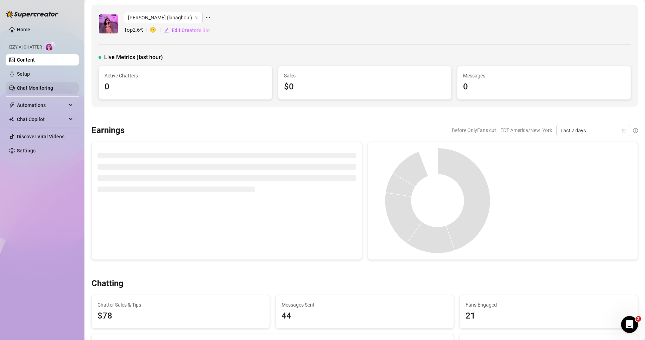
click at [39, 88] on link "Chat Monitoring" at bounding box center [35, 88] width 36 height 6
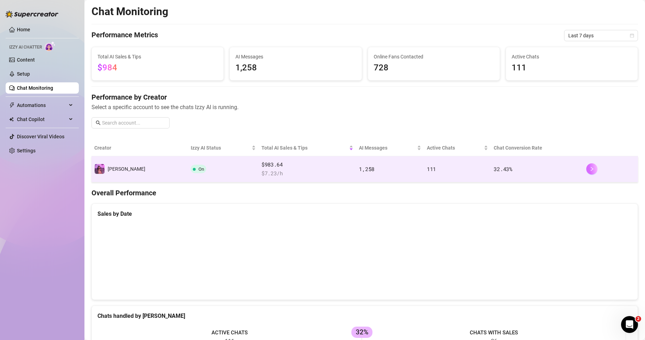
click at [589, 170] on icon "right" at bounding box center [591, 168] width 5 height 5
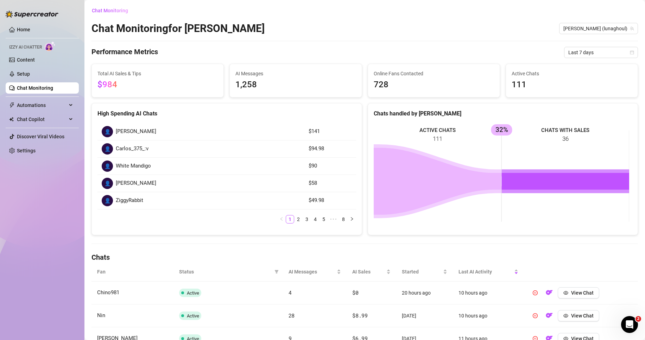
click at [565, 254] on h4 "Chats" at bounding box center [364, 257] width 546 height 10
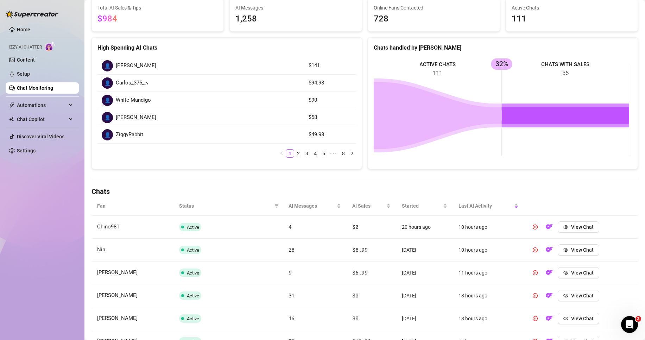
scroll to position [211, 0]
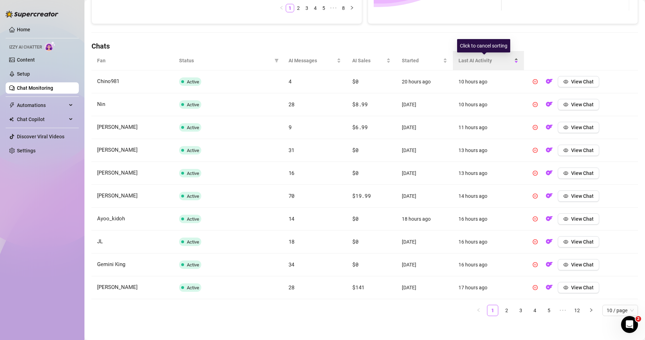
click at [511, 64] on div "Last AI Activity" at bounding box center [488, 61] width 60 height 8
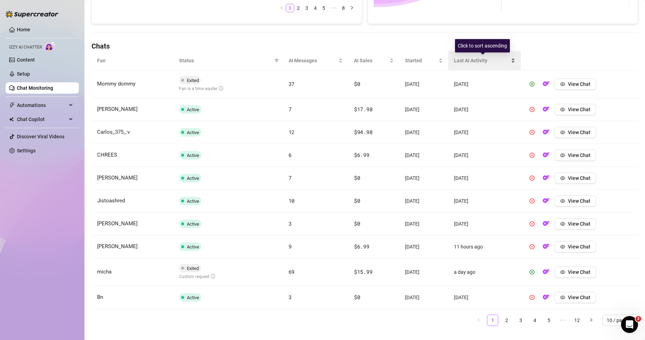
click at [511, 64] on div "Last AI Activity" at bounding box center [485, 61] width 62 height 8
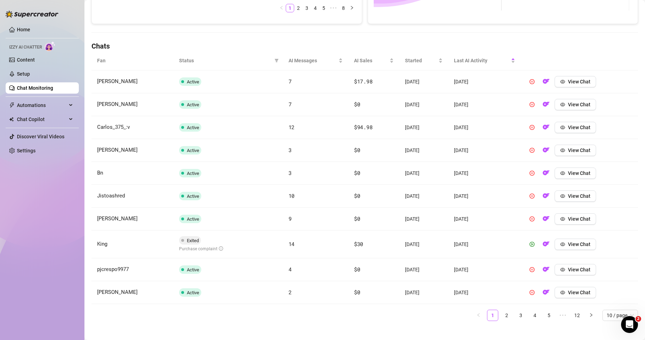
click at [529, 58] on th at bounding box center [579, 60] width 117 height 19
click at [501, 313] on link "2" at bounding box center [506, 315] width 11 height 11
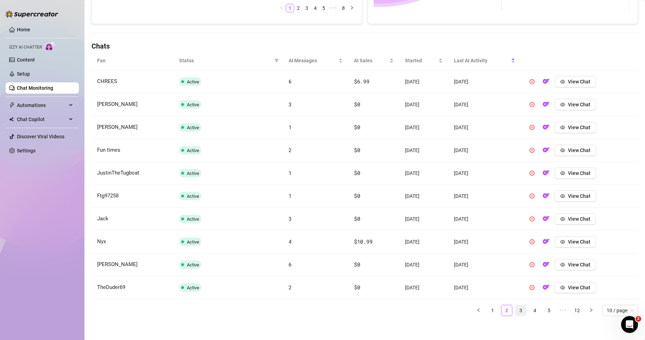
click at [515, 308] on link "3" at bounding box center [520, 310] width 11 height 11
click at [529, 309] on link "4" at bounding box center [534, 310] width 11 height 11
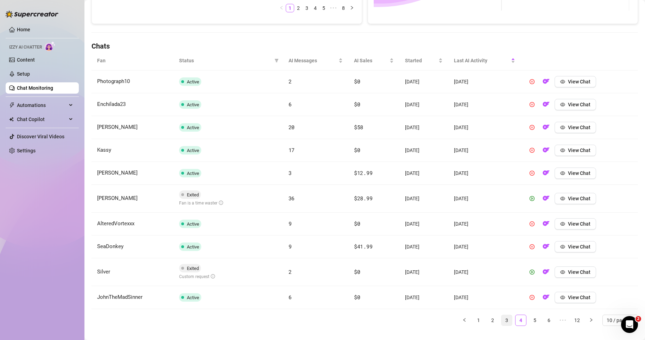
click at [501, 321] on link "3" at bounding box center [506, 320] width 11 height 11
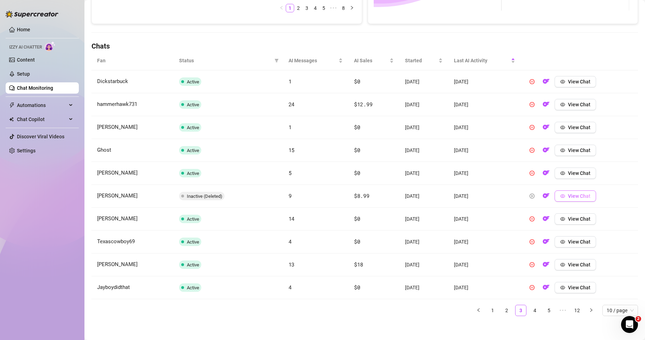
click at [569, 195] on span "View Chat" at bounding box center [579, 196] width 23 height 6
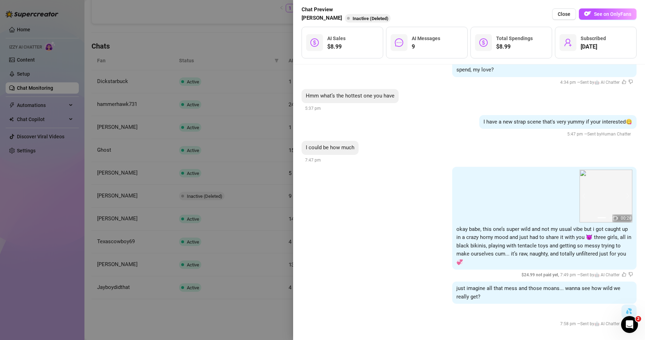
scroll to position [529, 0]
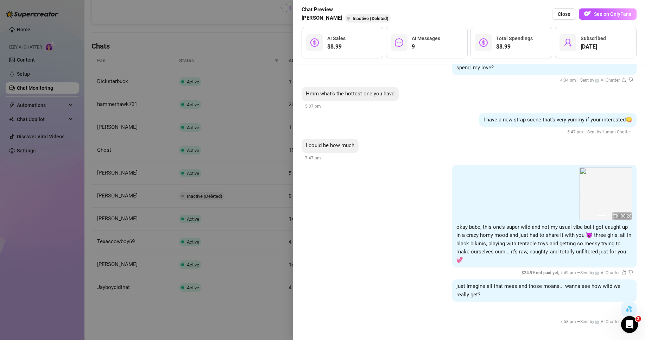
click at [266, 240] on div at bounding box center [322, 170] width 645 height 340
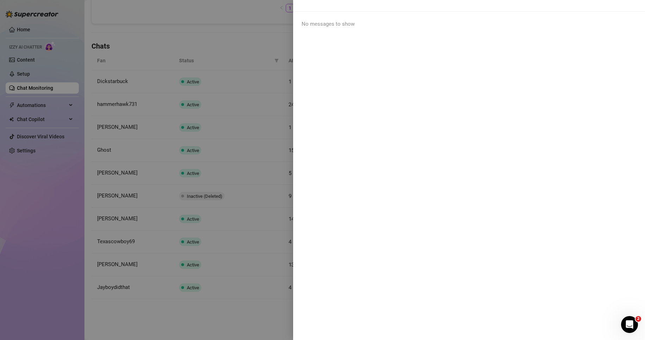
scroll to position [0, 0]
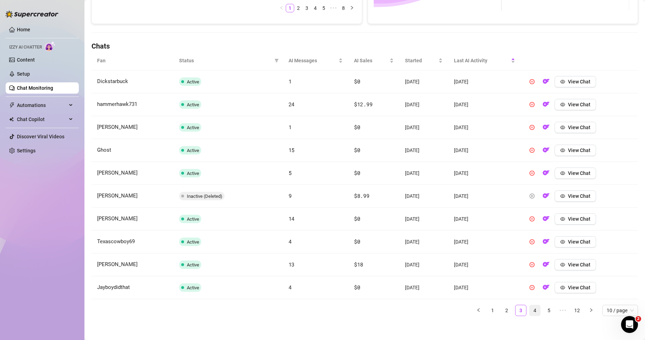
click at [529, 307] on link "4" at bounding box center [534, 310] width 11 height 11
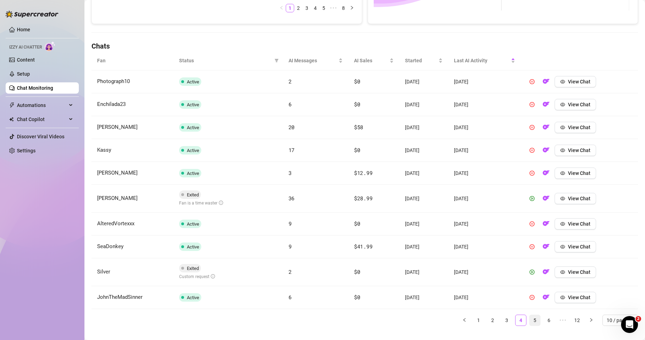
click at [530, 319] on div "Fan Status AI Messages AI Sales Started Last AI Activity Photograph10 Active 2 …" at bounding box center [364, 188] width 546 height 275
click at [530, 318] on link "5" at bounding box center [534, 320] width 11 height 11
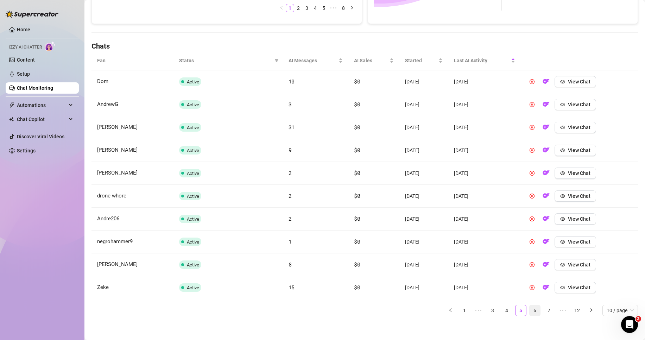
click at [529, 309] on link "6" at bounding box center [534, 310] width 11 height 11
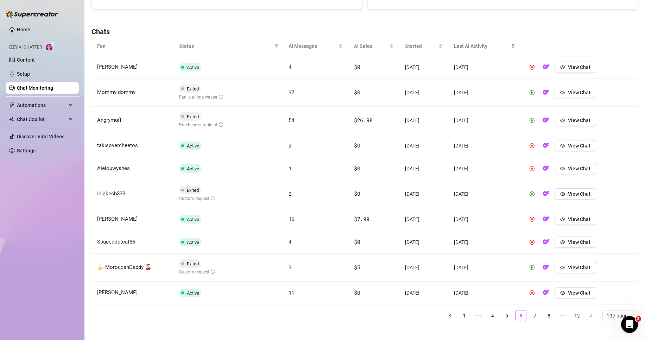
scroll to position [234, 0]
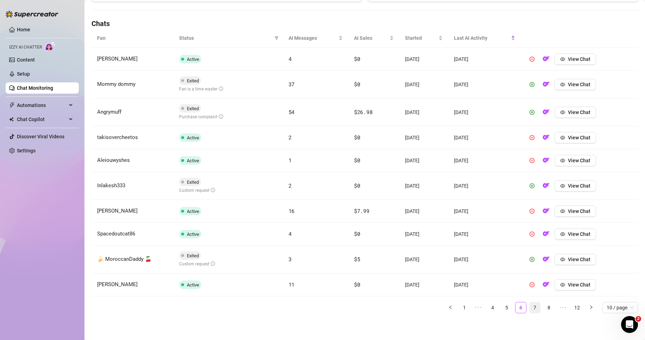
click at [529, 308] on link "7" at bounding box center [534, 307] width 11 height 11
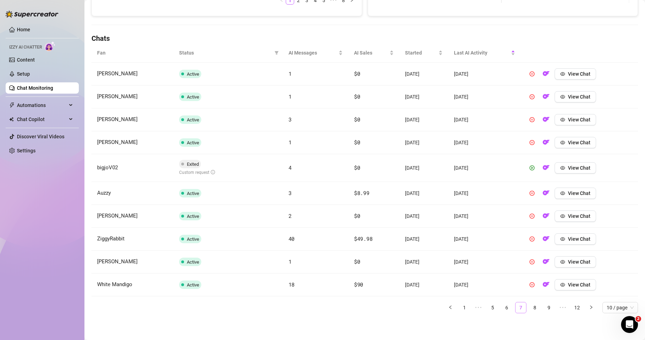
scroll to position [219, 0]
click at [529, 307] on link "8" at bounding box center [534, 307] width 11 height 11
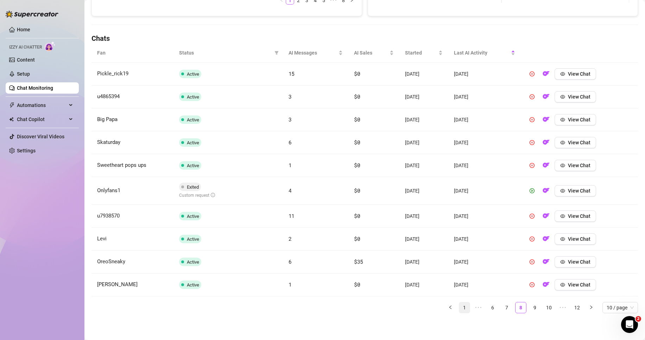
click at [459, 309] on link "1" at bounding box center [464, 307] width 11 height 11
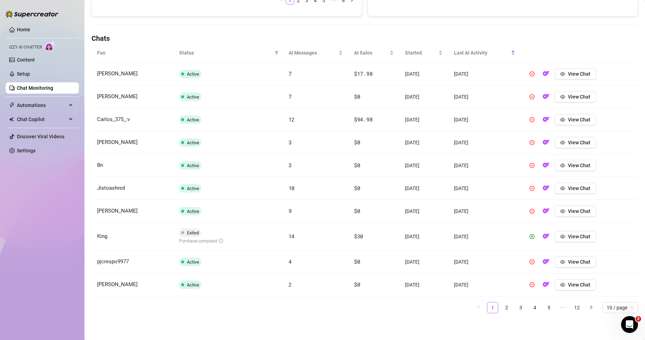
drag, startPoint x: 361, startPoint y: 300, endPoint x: 362, endPoint y: 293, distance: 7.2
click at [348, 254] on td "$0" at bounding box center [373, 261] width 51 height 23
click at [487, 308] on link "1" at bounding box center [492, 307] width 11 height 11
click at [584, 241] on button "View Chat" at bounding box center [575, 236] width 42 height 11
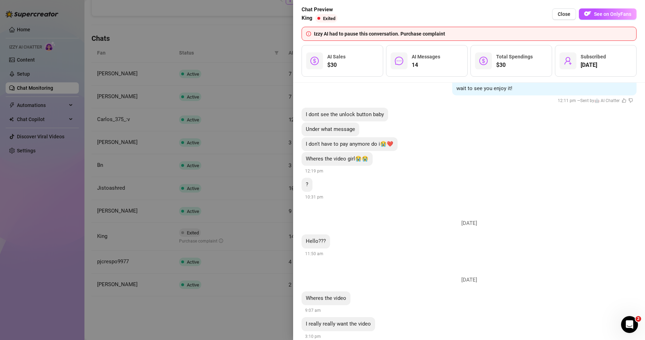
scroll to position [1216, 0]
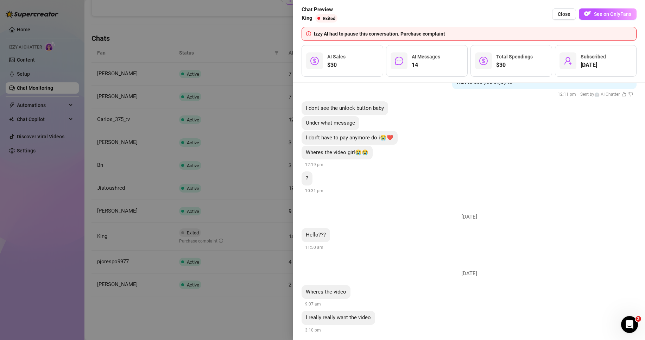
click at [260, 281] on div at bounding box center [322, 170] width 645 height 340
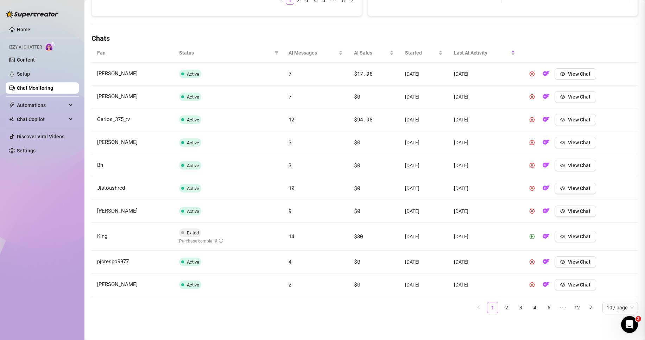
scroll to position [0, 0]
click at [501, 309] on link "2" at bounding box center [506, 307] width 11 height 11
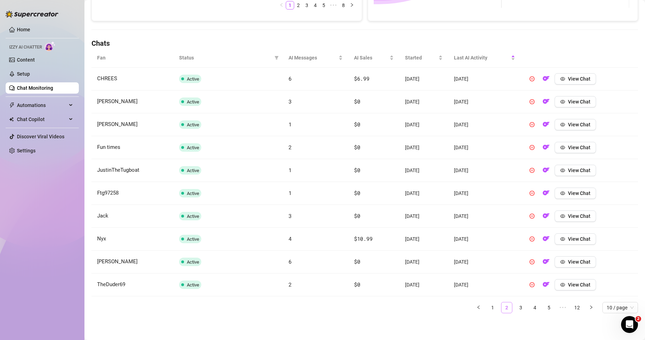
scroll to position [214, 0]
click at [515, 307] on link "3" at bounding box center [520, 307] width 11 height 11
click at [530, 305] on link "4" at bounding box center [534, 307] width 11 height 11
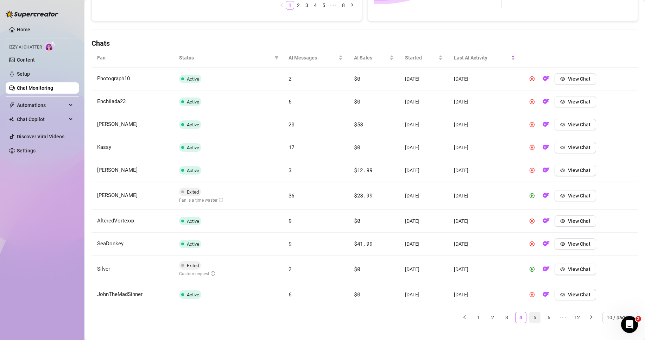
click at [529, 316] on link "5" at bounding box center [534, 317] width 11 height 11
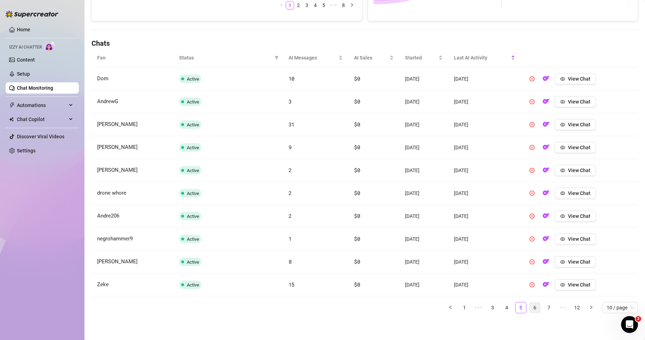
click at [529, 305] on link "6" at bounding box center [534, 307] width 11 height 11
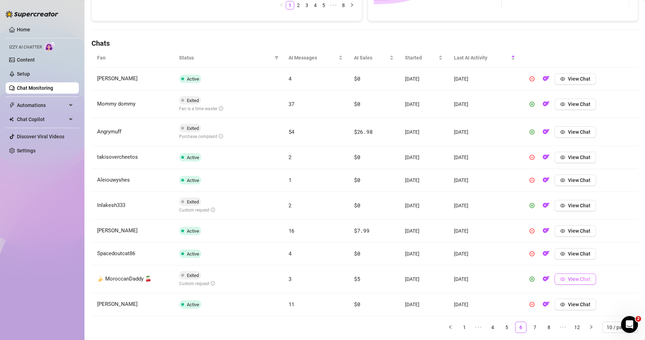
click at [564, 281] on button "View Chat" at bounding box center [575, 278] width 42 height 11
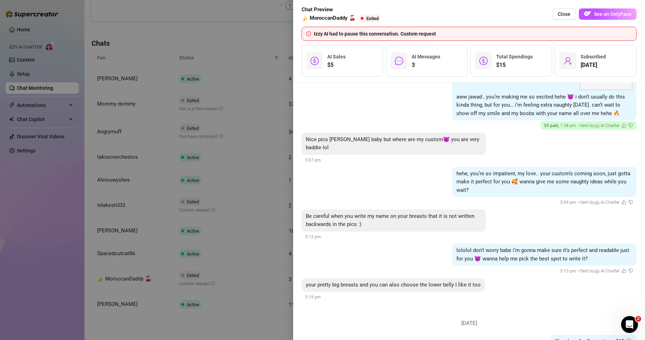
scroll to position [319, 0]
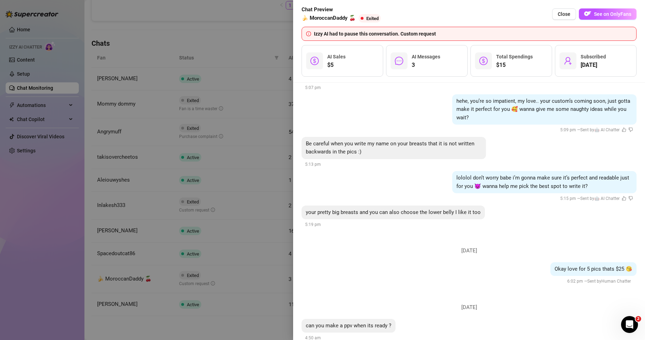
click at [266, 209] on div at bounding box center [322, 170] width 645 height 340
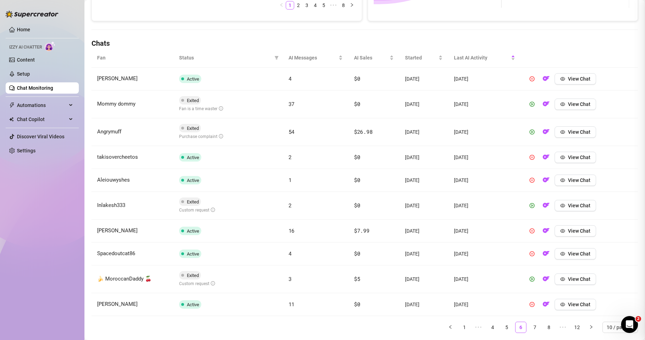
scroll to position [0, 0]
click at [529, 331] on link "7" at bounding box center [534, 327] width 11 height 11
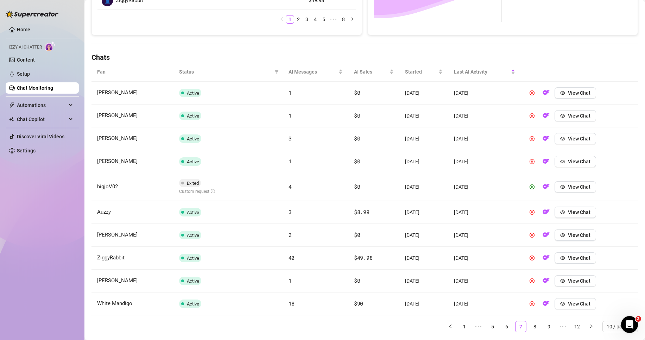
scroll to position [219, 0]
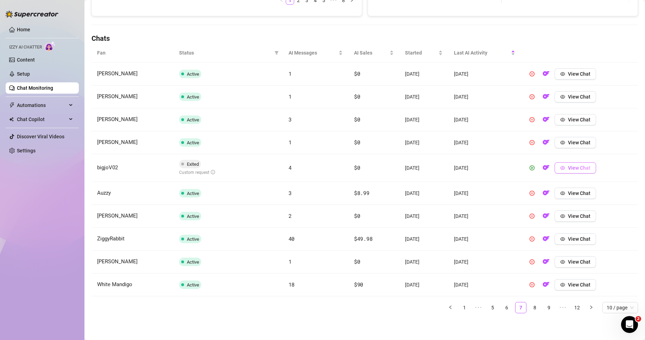
click at [576, 172] on button "View Chat" at bounding box center [575, 167] width 42 height 11
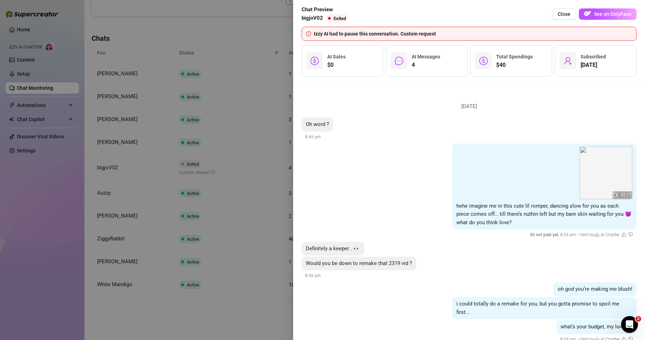
scroll to position [66, 0]
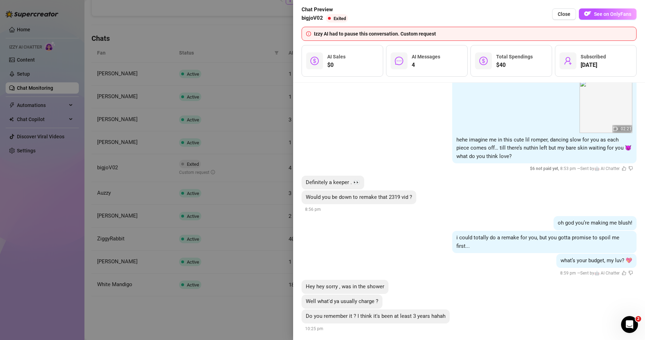
click at [476, 203] on div "Would you be down to remake that 2319 vid ? 8:56 pm" at bounding box center [468, 201] width 335 height 23
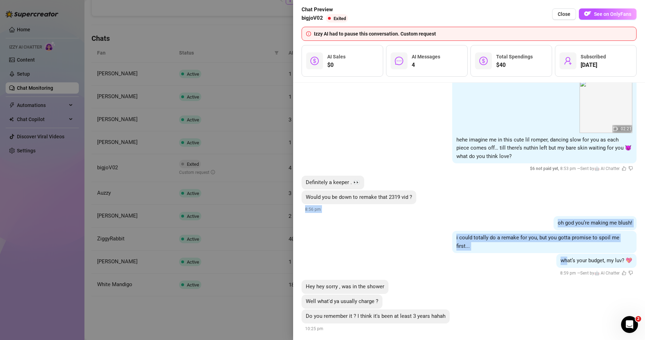
drag, startPoint x: 538, startPoint y: 204, endPoint x: 562, endPoint y: 268, distance: 68.5
click at [560, 255] on li "[DATE] Oh word ? 8:49 pm 02:21 hehe imagine me in this cute lil romper, dancing…" at bounding box center [468, 182] width 335 height 314
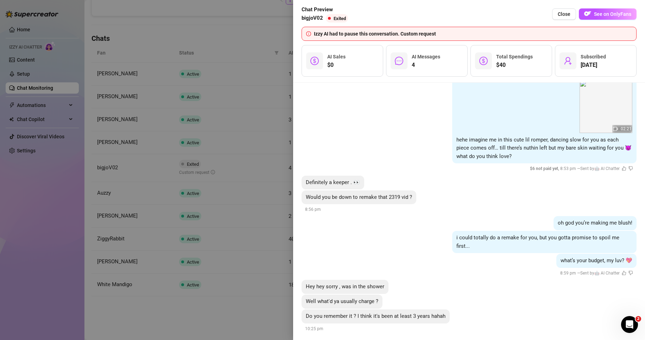
click at [563, 280] on div "Hey hey sorry , was in the shower" at bounding box center [468, 287] width 335 height 14
click at [487, 268] on div "what’s your budget, my luv? 💖 8:59 pm — Sent by 🤖 AI Chatter" at bounding box center [468, 265] width 335 height 23
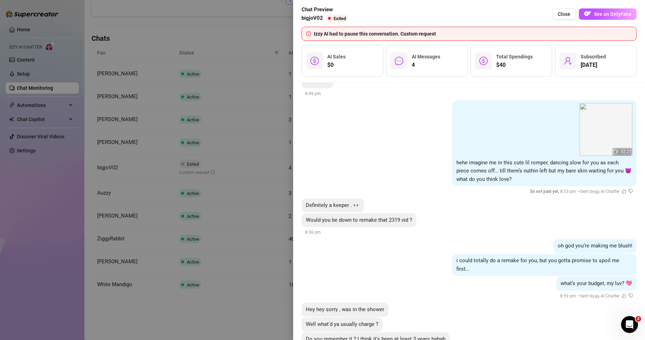
click at [489, 256] on li "[DATE] Oh word ? 8:49 pm 02:21 hehe imagine me in this cute lil romper, dancing…" at bounding box center [468, 205] width 335 height 314
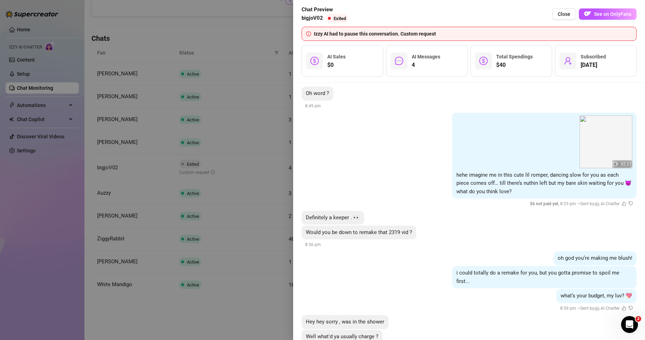
click at [409, 261] on div "oh god you’re making me blush!" at bounding box center [468, 258] width 335 height 14
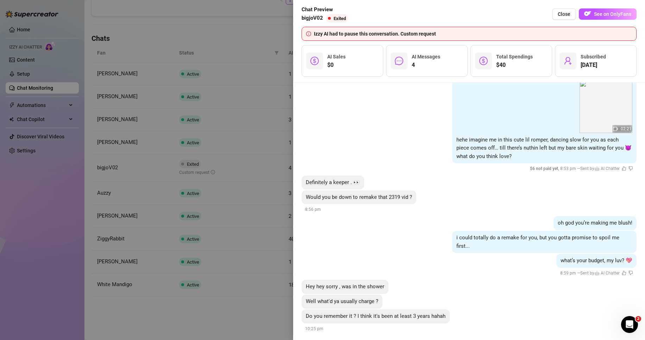
click at [503, 224] on div "oh god you’re making me blush!" at bounding box center [468, 223] width 335 height 14
drag, startPoint x: 308, startPoint y: 116, endPoint x: 270, endPoint y: 111, distance: 38.3
click at [296, 116] on div "[DATE] Oh word ? 8:49 pm 02:21 hehe imagine me in this cute lil romper, dancing…" at bounding box center [469, 211] width 352 height 257
click at [264, 110] on div at bounding box center [322, 170] width 645 height 340
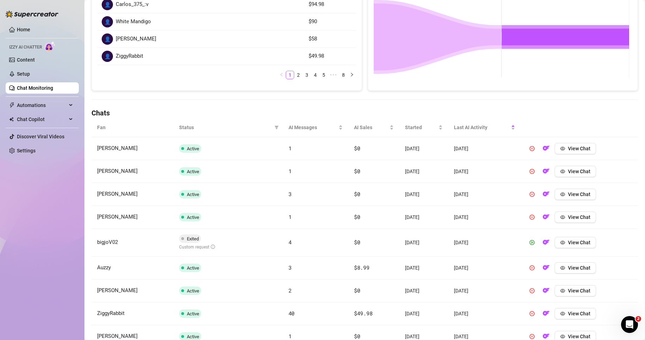
scroll to position [219, 0]
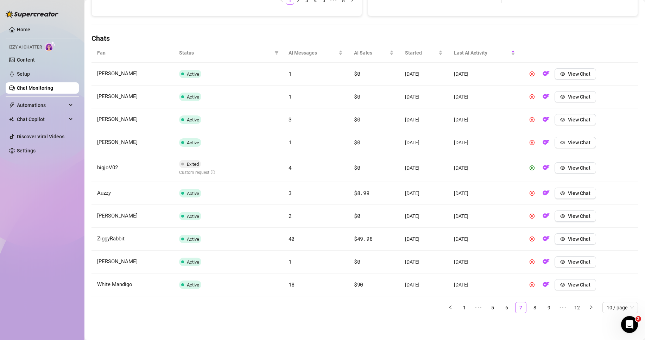
drag, startPoint x: 496, startPoint y: 134, endPoint x: 544, endPoint y: 9, distance: 133.9
click at [498, 127] on tbody "[PERSON_NAME] Active 1 $0 [DATE] [DATE] View Chat [PERSON_NAME] Active 1 $0 [DA…" at bounding box center [364, 180] width 546 height 234
drag, startPoint x: 498, startPoint y: 137, endPoint x: 396, endPoint y: 162, distance: 105.4
click at [396, 162] on tbody "[PERSON_NAME] Active 1 $0 [DATE] [DATE] View Chat [PERSON_NAME] Active 1 $0 [DA…" at bounding box center [364, 180] width 546 height 234
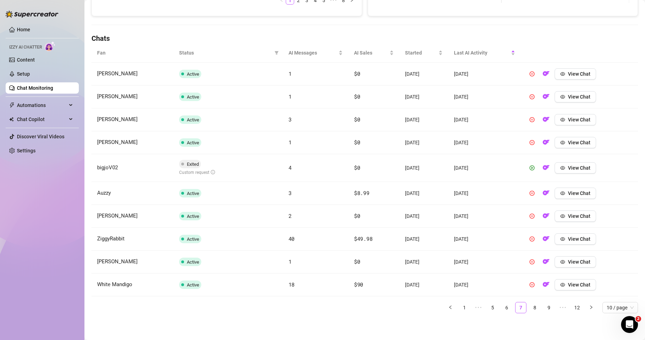
click at [399, 162] on td "[DATE]" at bounding box center [423, 168] width 49 height 28
